Goal: Task Accomplishment & Management: Use online tool/utility

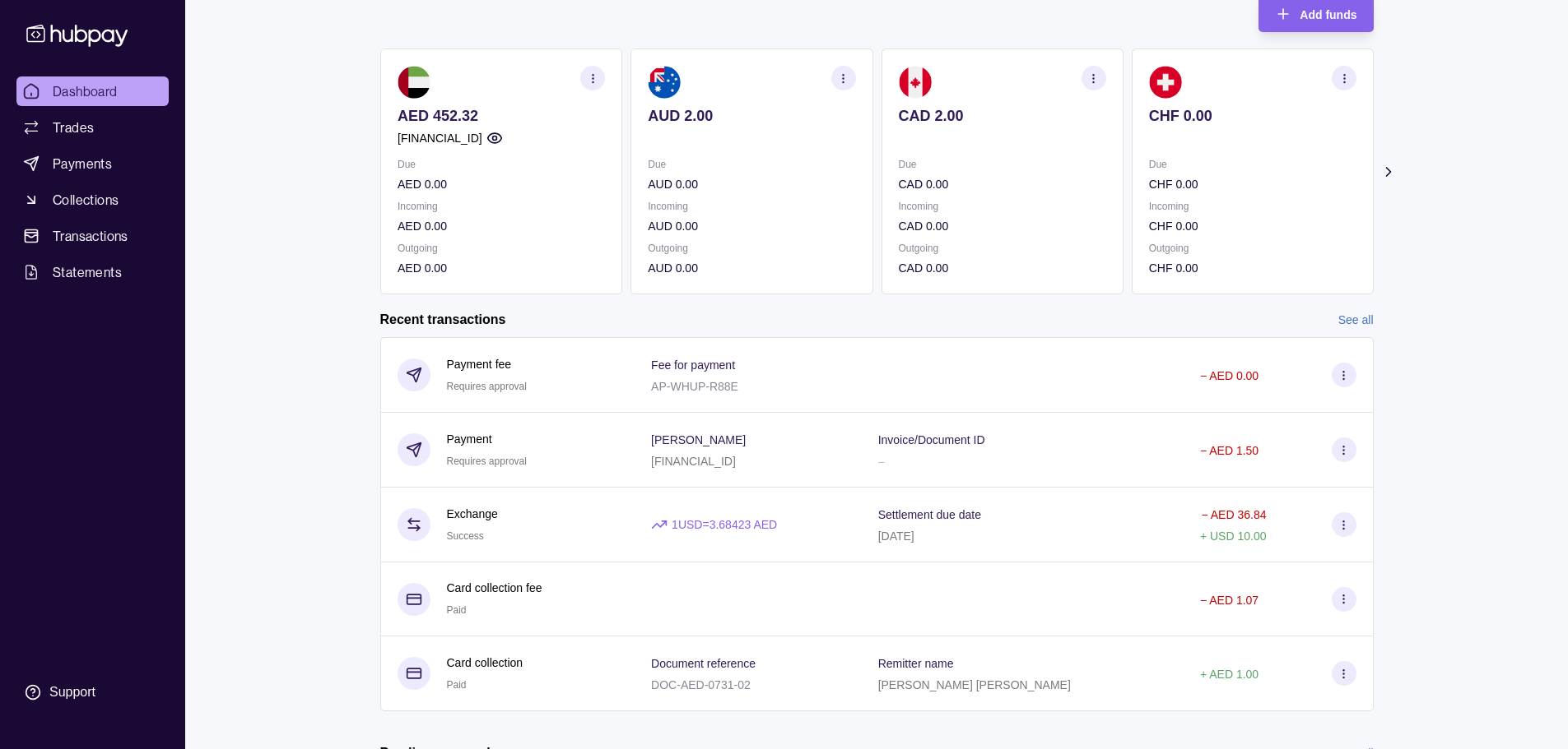
scroll to position [247, 0]
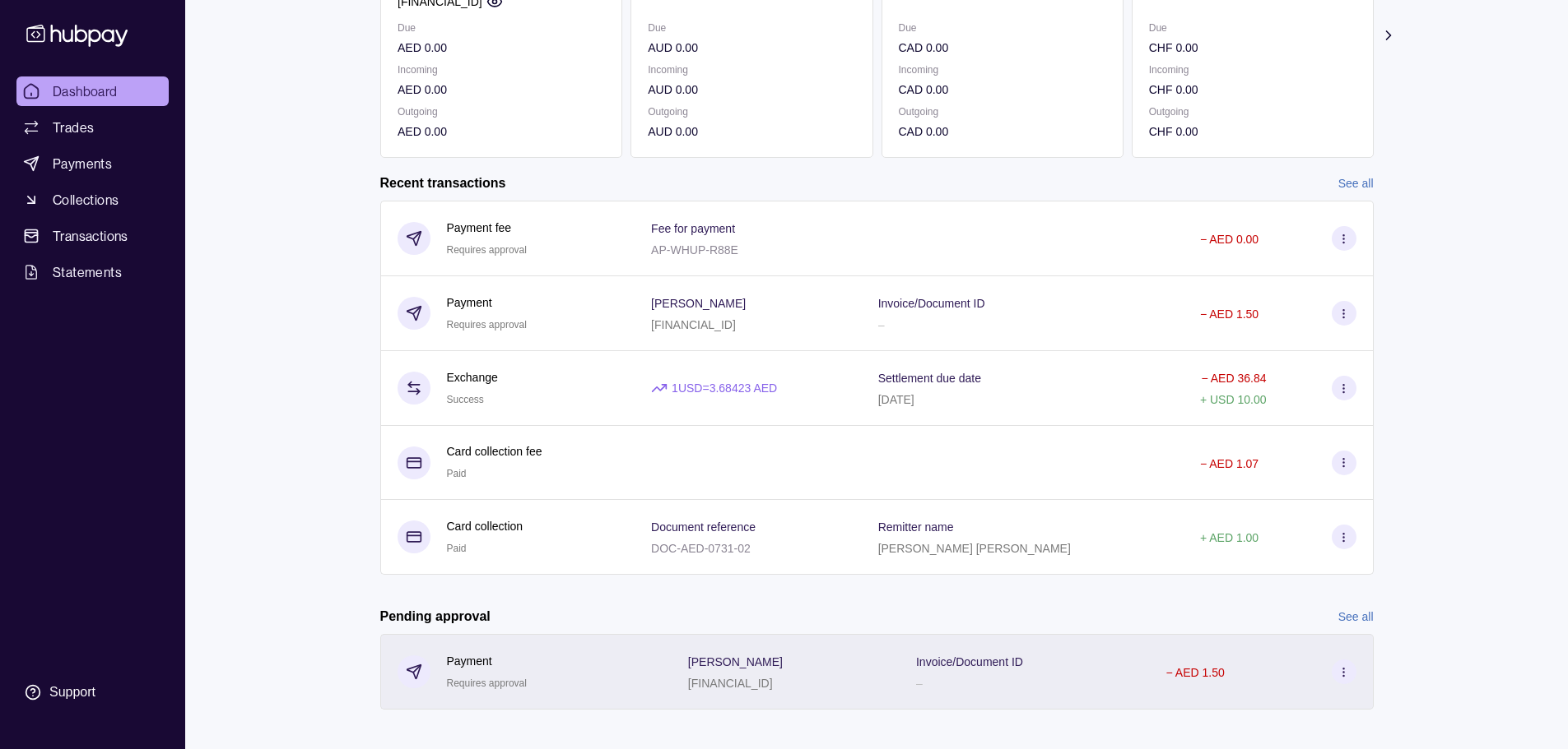
click at [739, 676] on div "[FINANCIAL_ID]" at bounding box center [735, 683] width 95 height 19
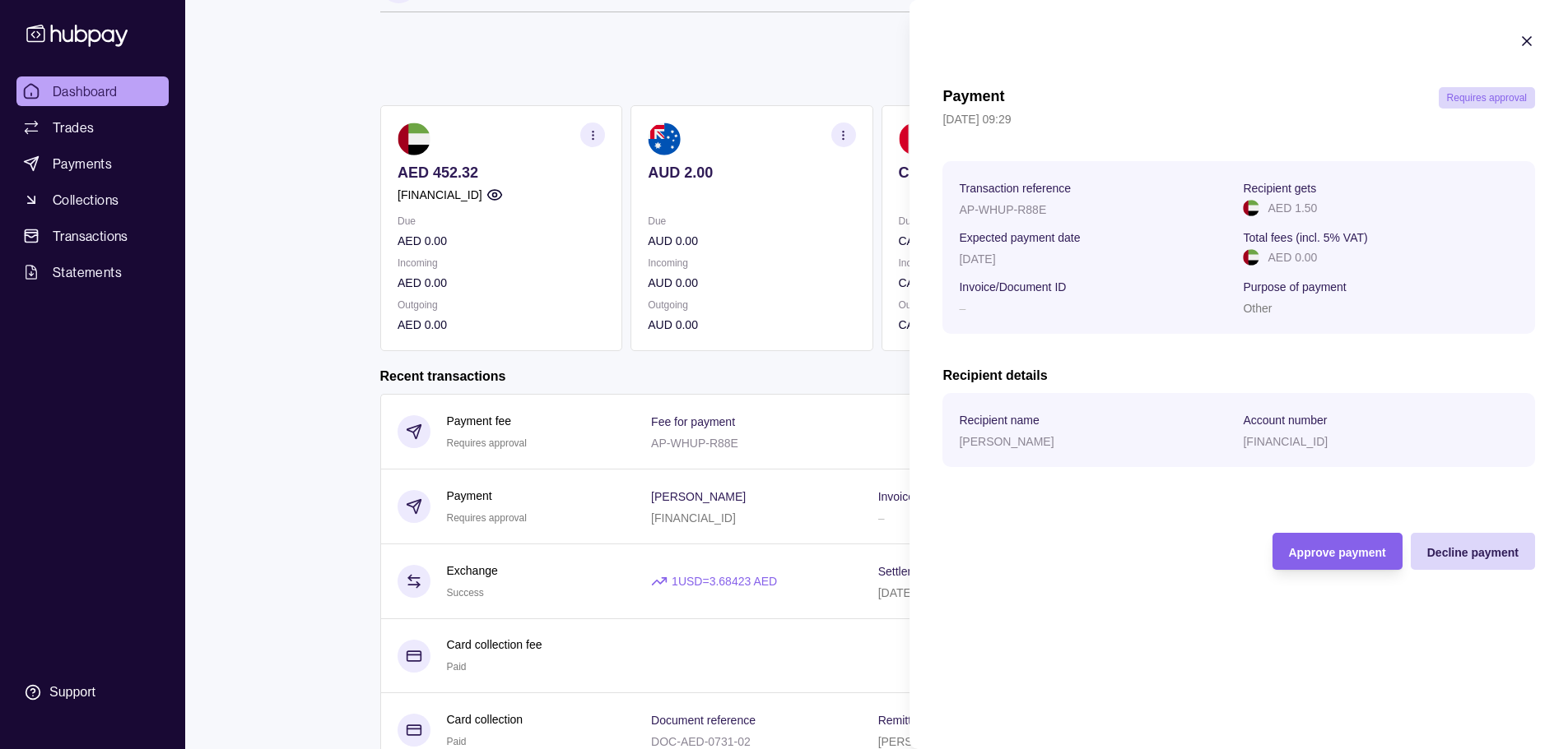
scroll to position [82, 0]
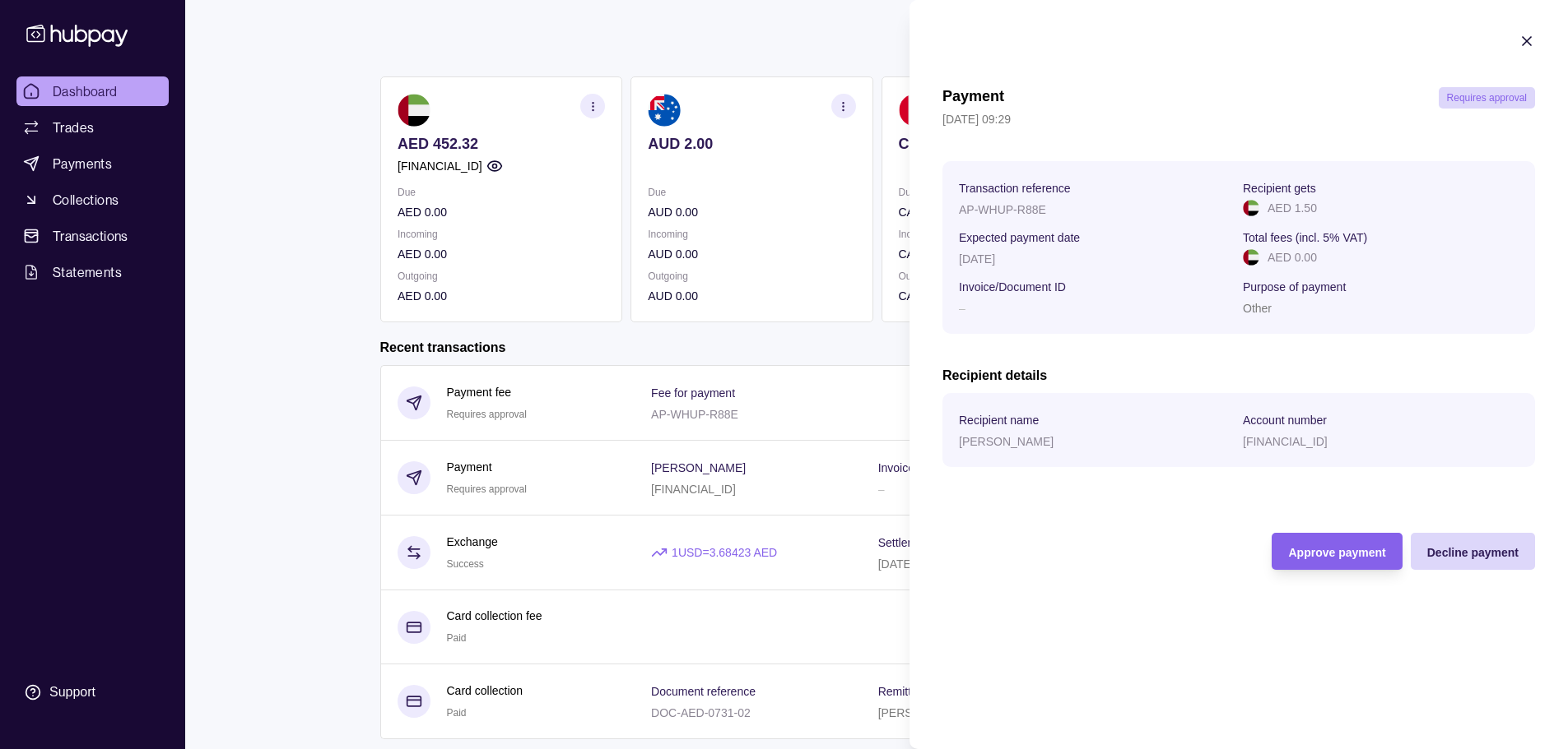
click at [965, 209] on p "AP-WHUP-R88E" at bounding box center [1003, 210] width 88 height 13
click at [995, 265] on p "[DATE]" at bounding box center [977, 259] width 36 height 13
click at [1075, 401] on section "Recipient name [PERSON_NAME] Account number [FINANCIAL_ID]" at bounding box center [1239, 431] width 593 height 74
click at [1012, 433] on div "[PERSON_NAME]" at bounding box center [1097, 440] width 276 height 19
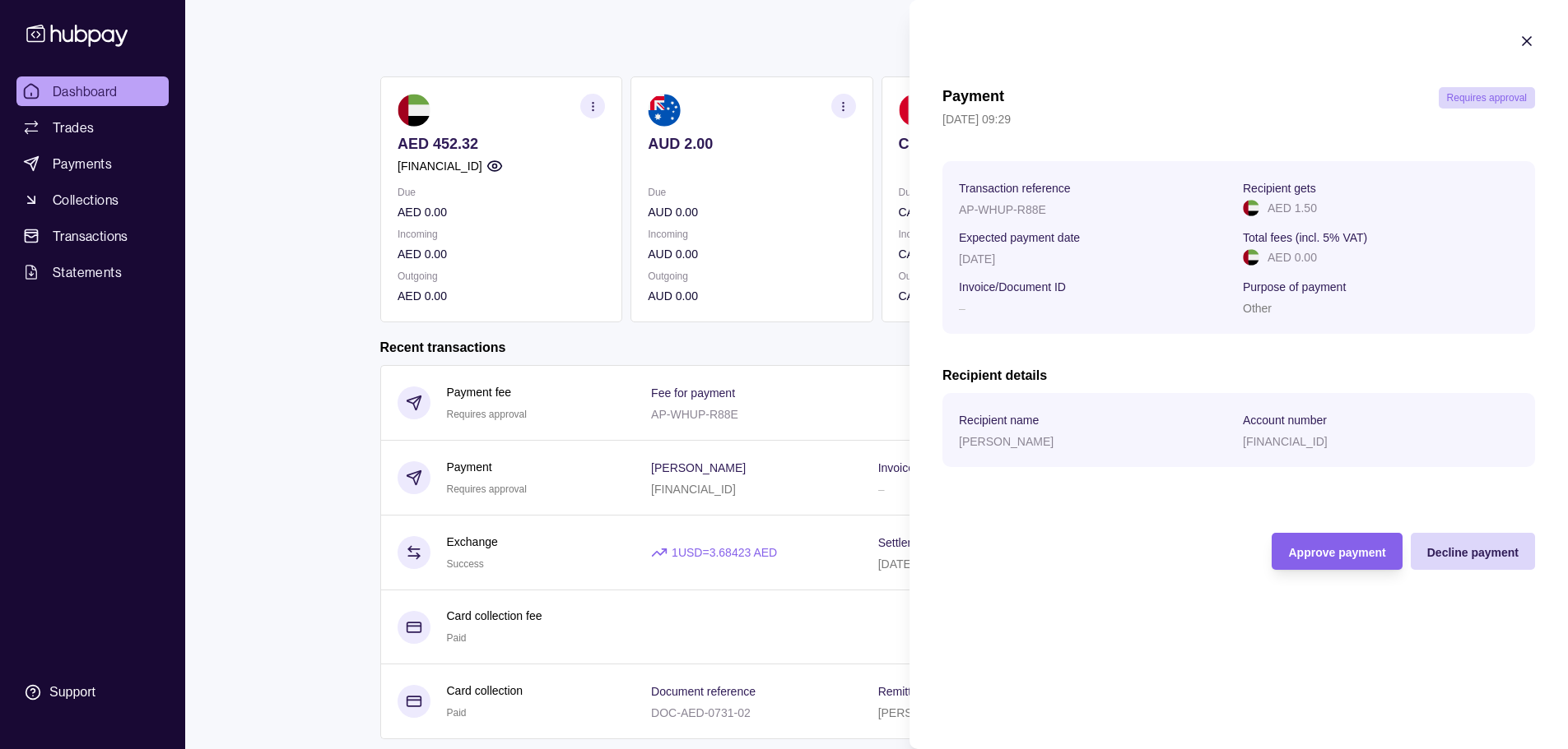
click at [1196, 433] on div "[PERSON_NAME]" at bounding box center [1097, 440] width 276 height 19
click at [1320, 546] on span "Approve payment" at bounding box center [1337, 553] width 97 height 13
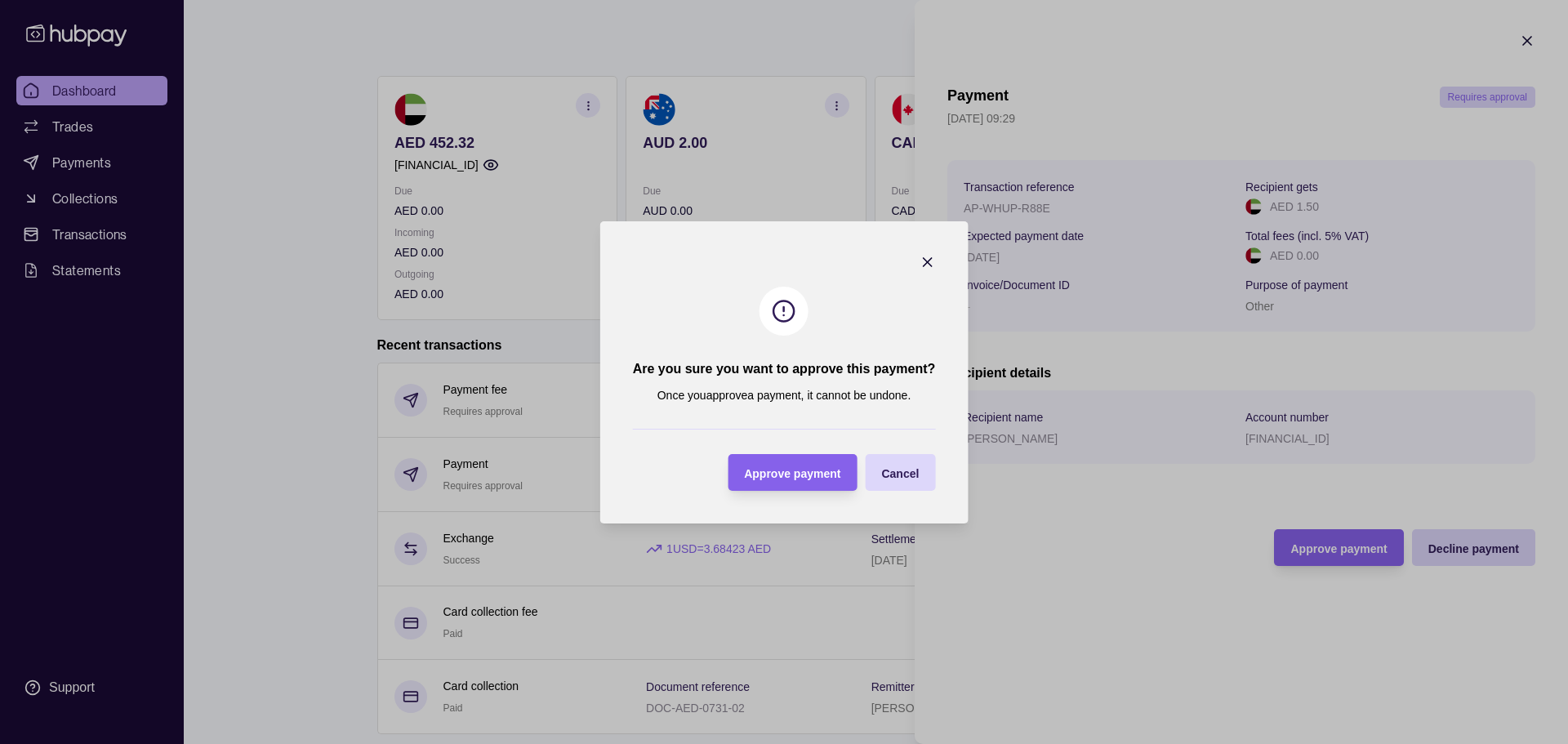
click at [927, 262] on icon "button" at bounding box center [926, 262] width 8 height 8
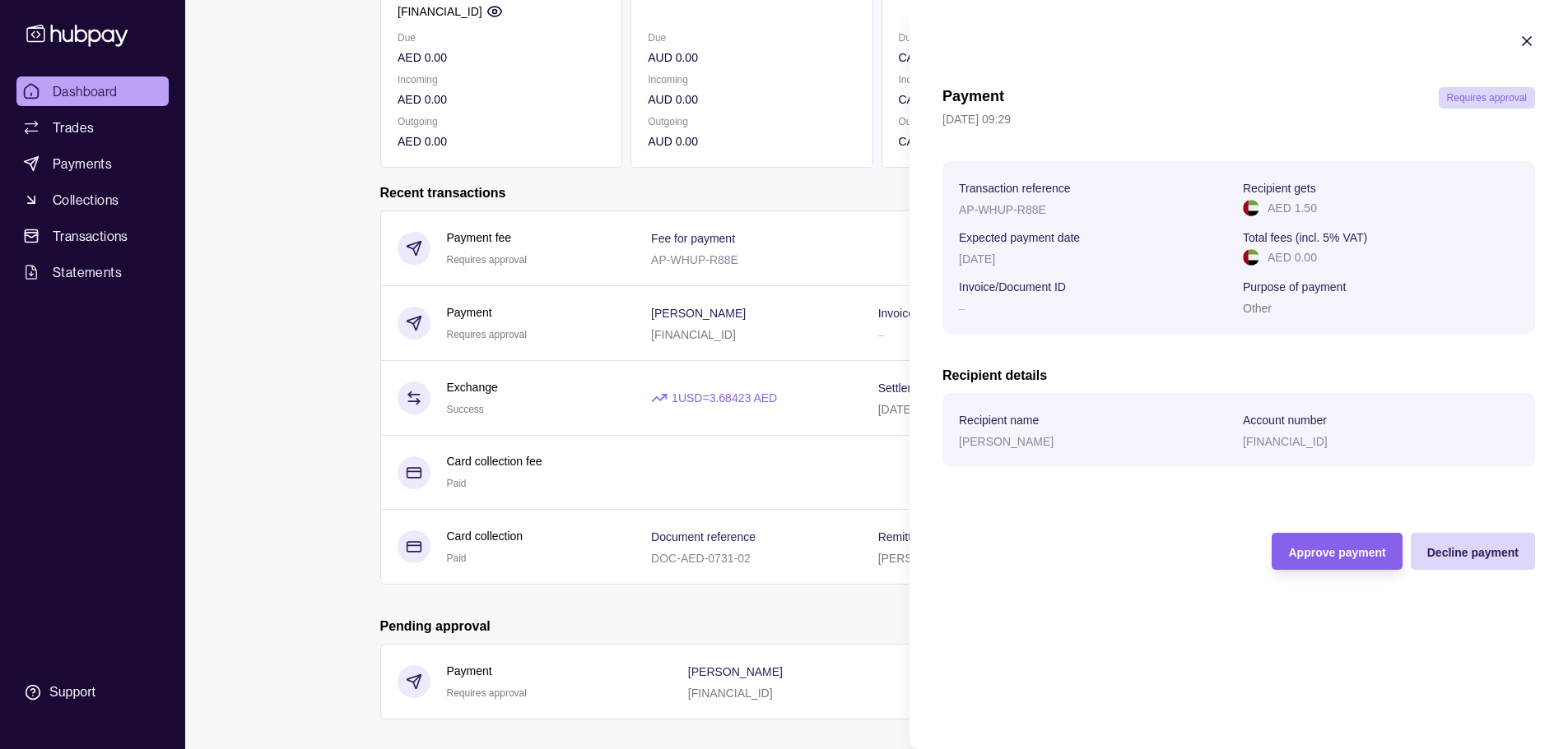
scroll to position [247, 0]
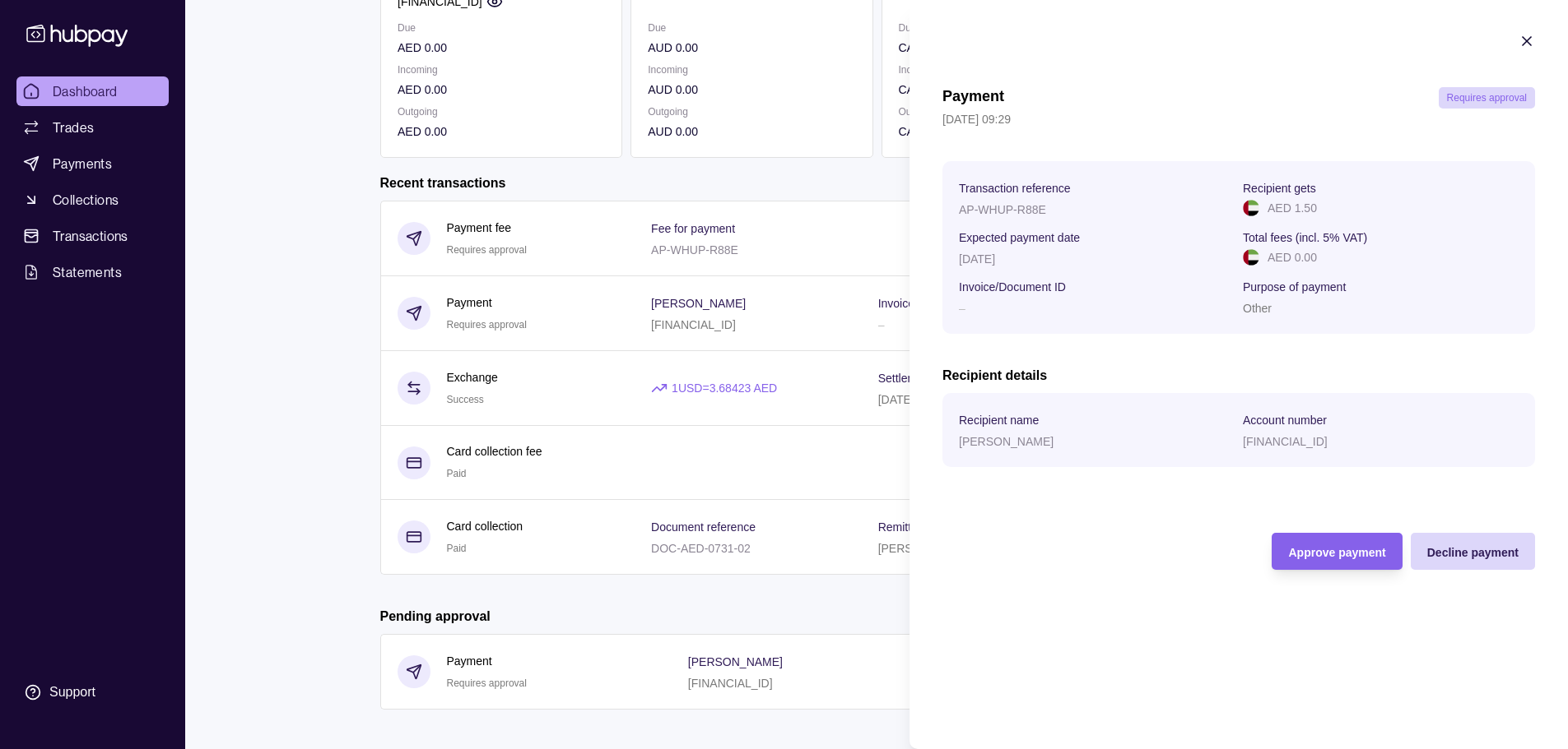
click at [1248, 409] on section "Recipient name [PERSON_NAME] Account number [FINANCIAL_ID]" at bounding box center [1239, 431] width 593 height 74
click at [1359, 557] on span "Approve payment" at bounding box center [1337, 553] width 97 height 13
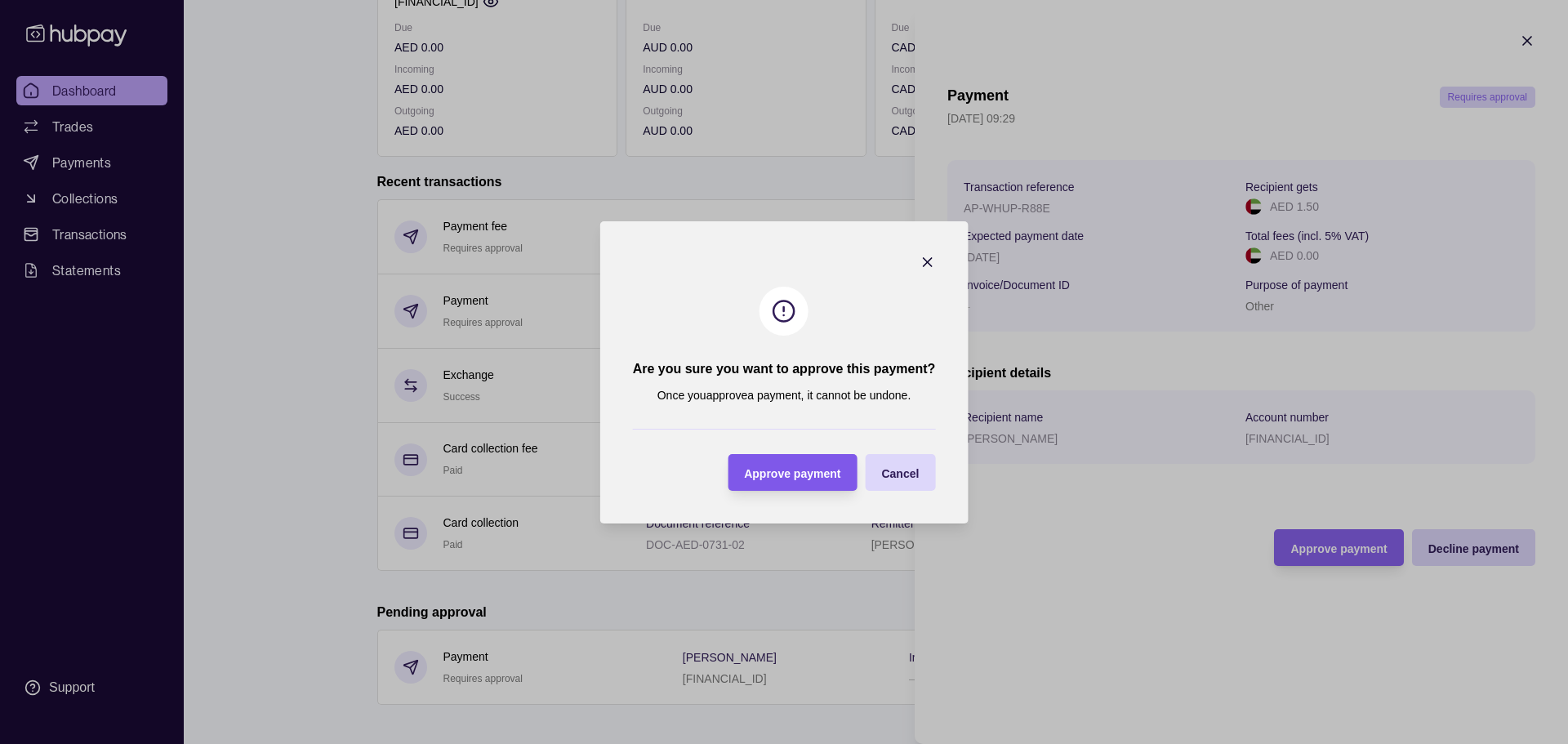
click at [780, 482] on div "Approve payment" at bounding box center [780, 473] width 121 height 37
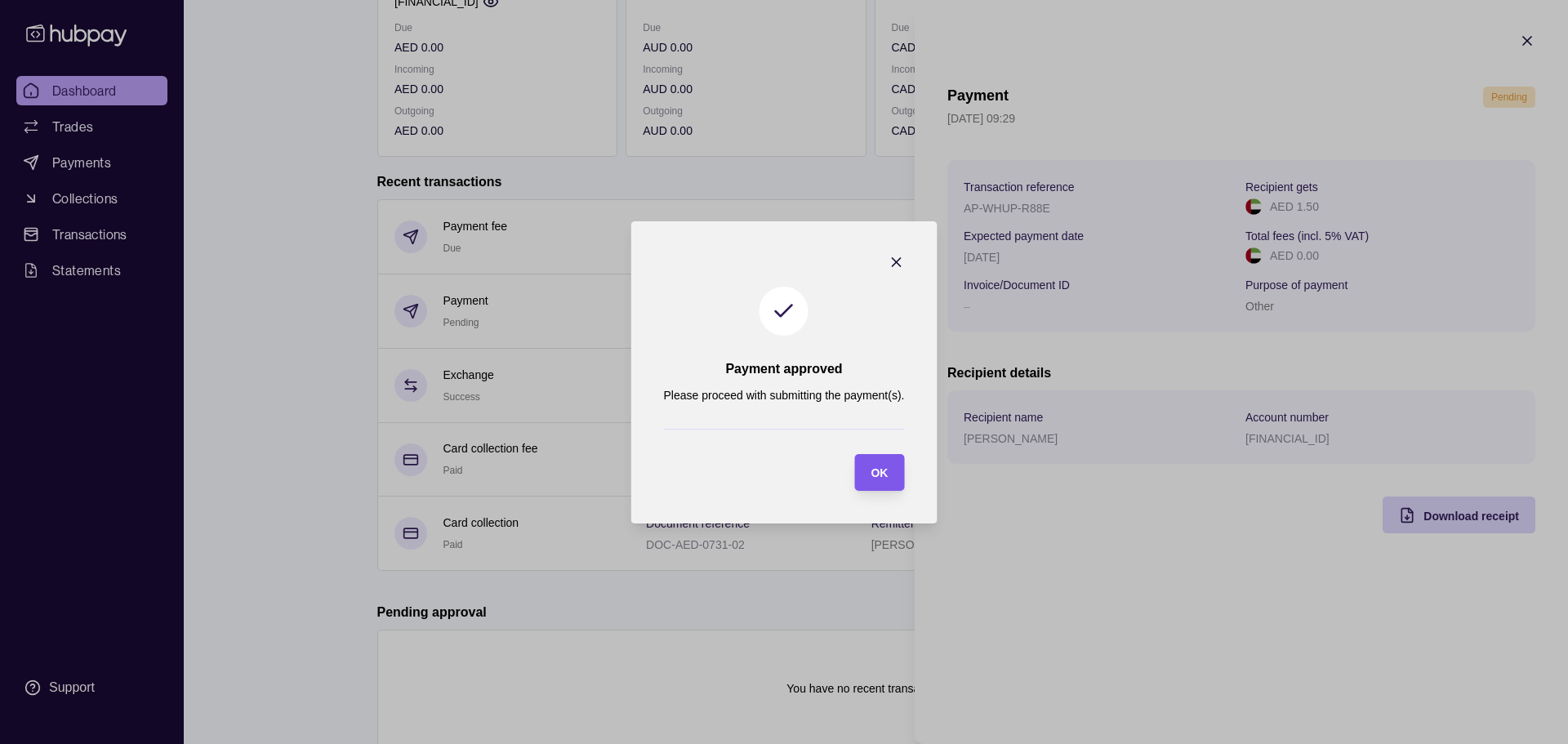
click at [878, 476] on span "OK" at bounding box center [880, 473] width 18 height 13
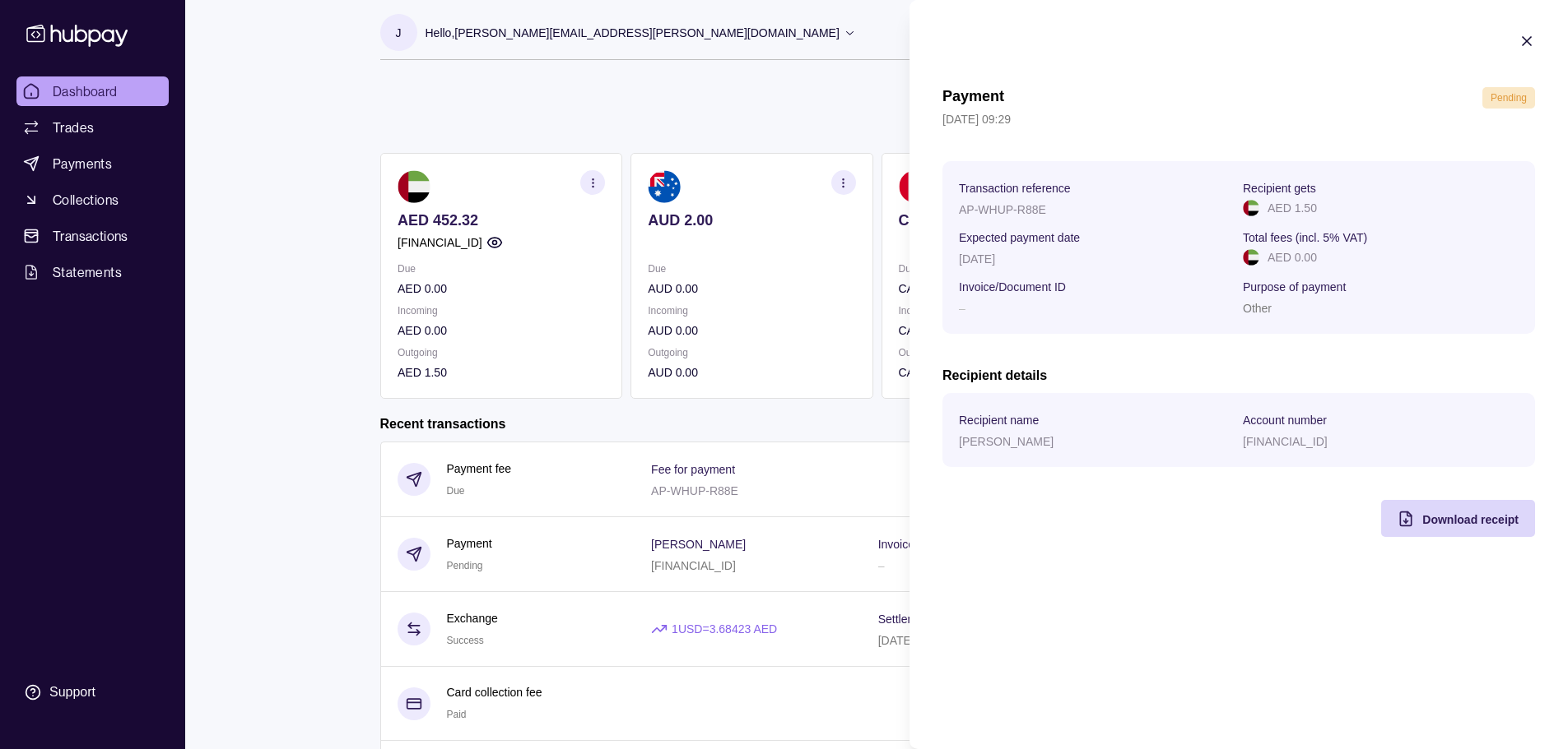
scroll to position [0, 0]
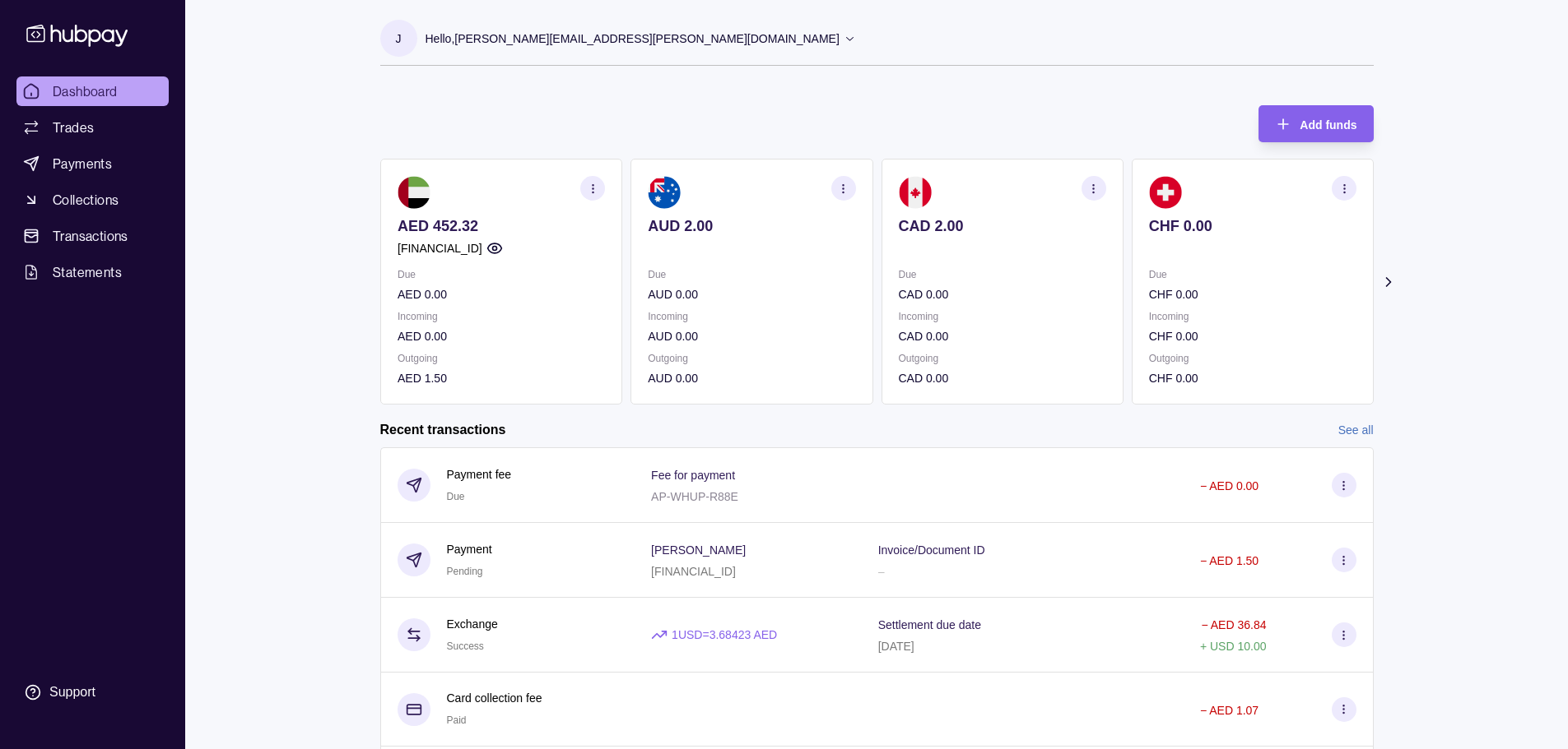
click at [784, 65] on html "Dashboard Trades Payments Collections Transactions Statements Support J Hello, …" at bounding box center [784, 526] width 1568 height 1052
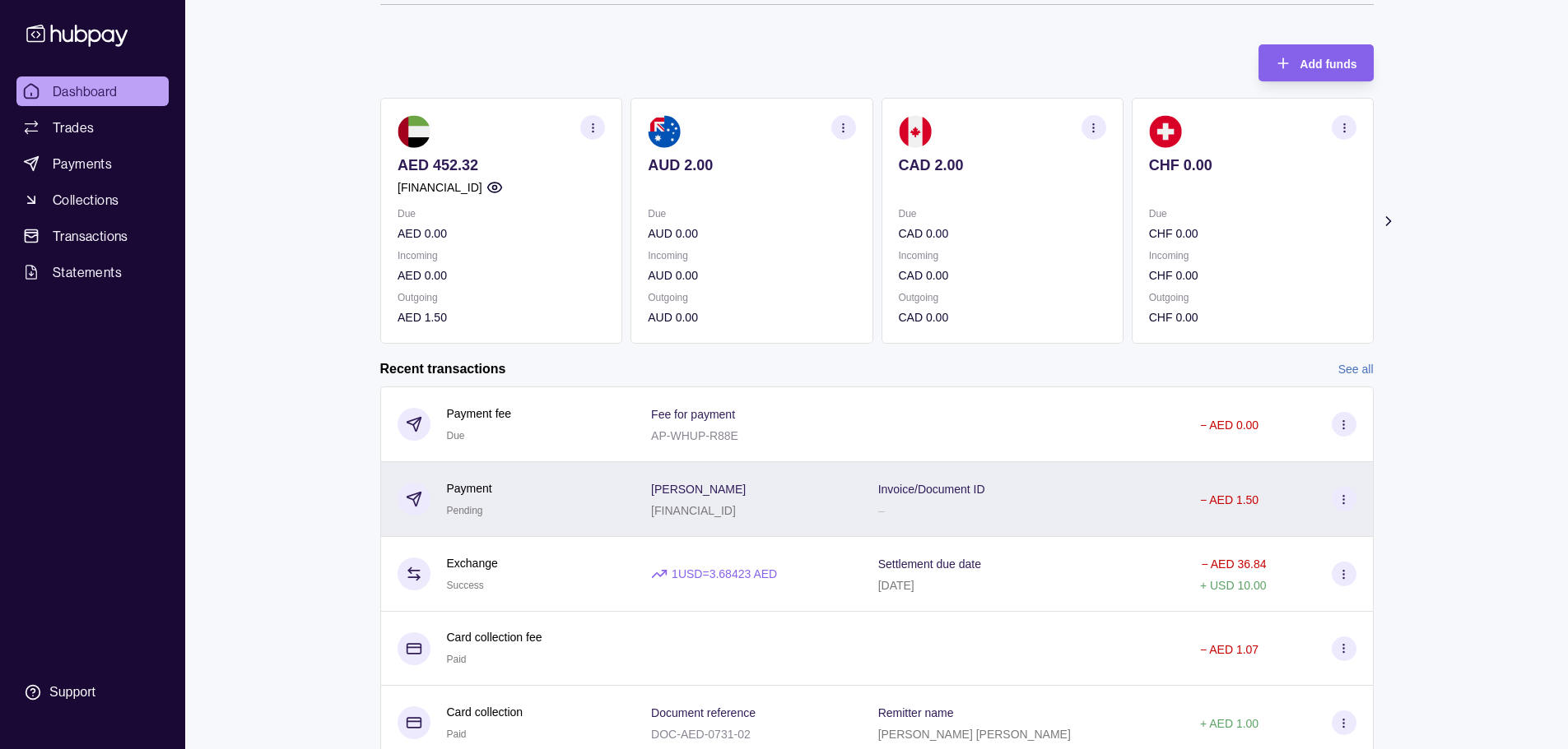
scroll to position [247, 0]
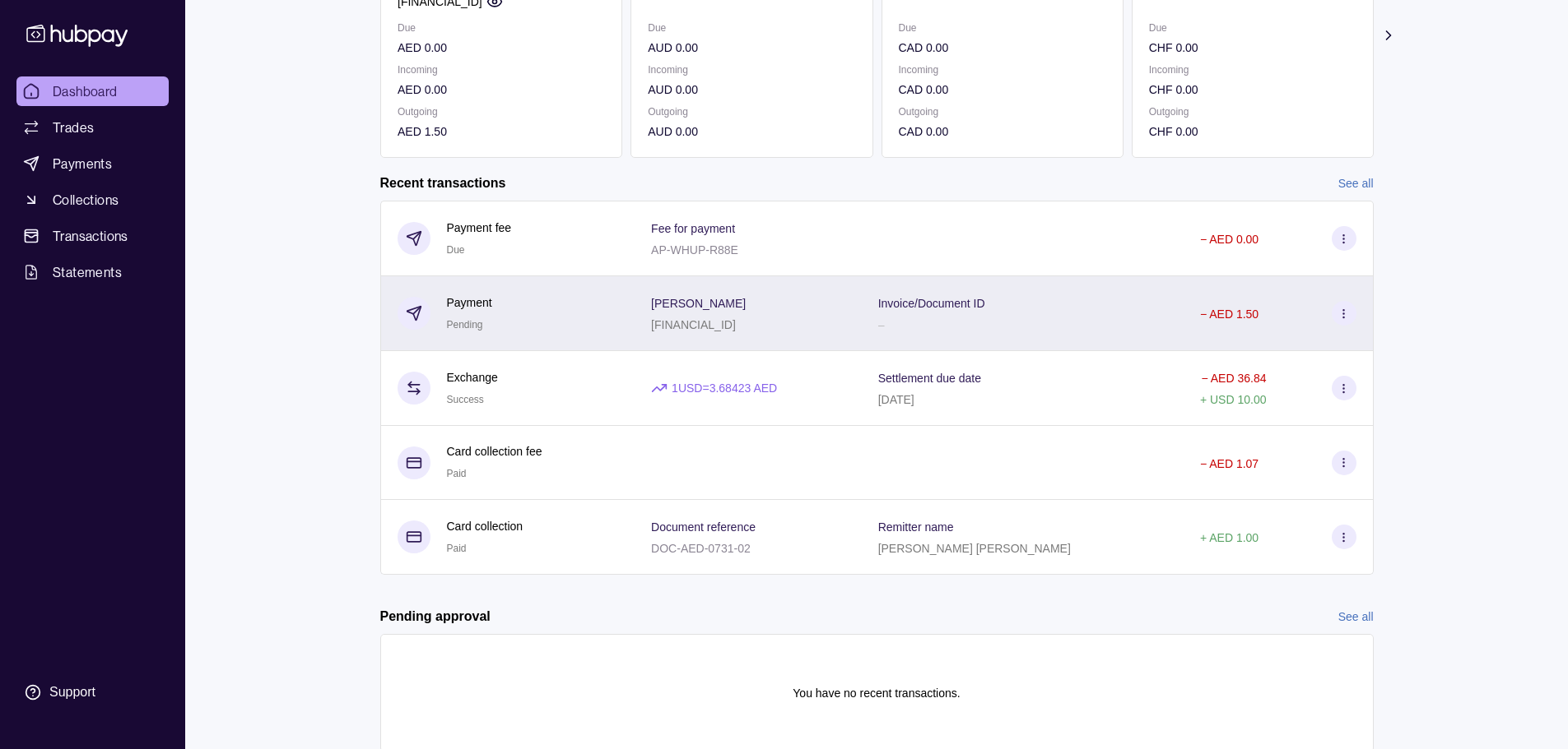
click at [736, 324] on p "[FINANCIAL_ID]" at bounding box center [694, 325] width 85 height 13
